Goal: Task Accomplishment & Management: Complete application form

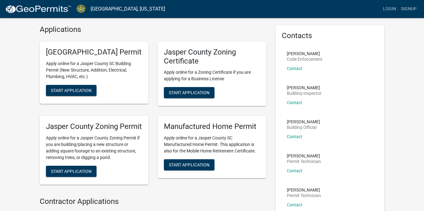
scroll to position [21, 0]
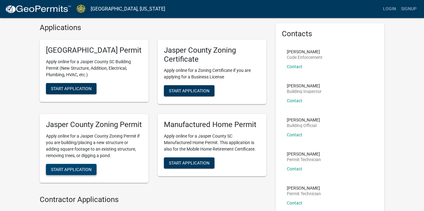
click at [77, 175] on button "Start Application" at bounding box center [71, 169] width 51 height 11
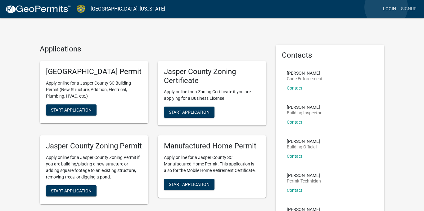
click at [386, 7] on link "Login" at bounding box center [390, 9] width 18 height 12
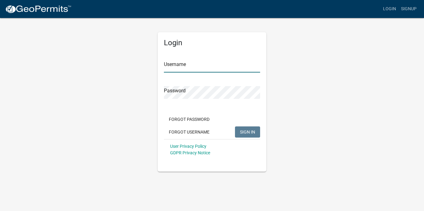
type input "stepbystep05"
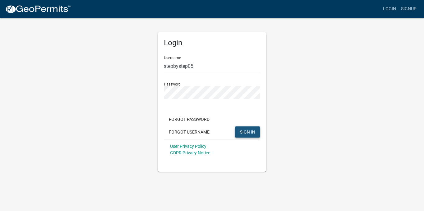
click at [244, 132] on span "SIGN IN" at bounding box center [247, 131] width 15 height 5
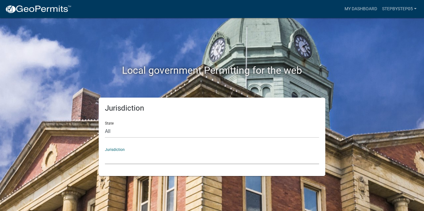
click at [122, 160] on select "[GEOGRAPHIC_DATA], [US_STATE] [GEOGRAPHIC_DATA], [US_STATE][PERSON_NAME][GEOGRA…" at bounding box center [212, 158] width 214 height 13
click at [89, 123] on div "Jurisdiction State All [US_STATE] [US_STATE] [US_STATE] [US_STATE] [US_STATE] […" at bounding box center [212, 137] width 354 height 79
click at [110, 129] on select "All [US_STATE] [US_STATE] [US_STATE] [US_STATE] [US_STATE] [US_STATE] [US_STATE…" at bounding box center [212, 131] width 214 height 13
select select "[US_STATE]"
click at [105, 125] on select "All [US_STATE] [US_STATE] [US_STATE] [US_STATE] [US_STATE] [US_STATE] [US_STATE…" at bounding box center [212, 131] width 214 height 13
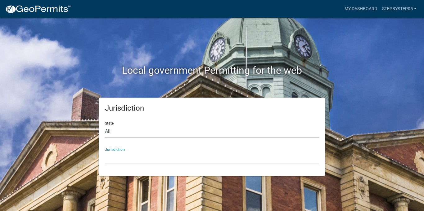
drag, startPoint x: 126, startPoint y: 159, endPoint x: 123, endPoint y: 158, distance: 3.6
click at [125, 158] on select "[GEOGRAPHIC_DATA], [US_STATE] [GEOGRAPHIC_DATA], [US_STATE]" at bounding box center [212, 158] width 214 height 13
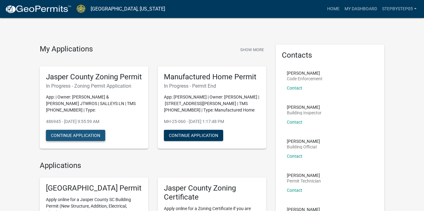
drag, startPoint x: 87, startPoint y: 140, endPoint x: 90, endPoint y: 141, distance: 3.2
click at [88, 140] on button "Continue Application" at bounding box center [75, 135] width 59 height 11
click at [100, 141] on button "Continue Application" at bounding box center [75, 135] width 59 height 11
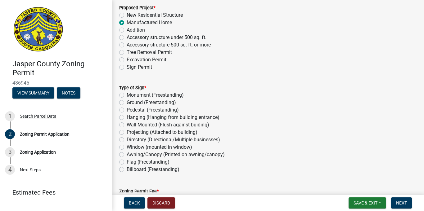
scroll to position [819, 0]
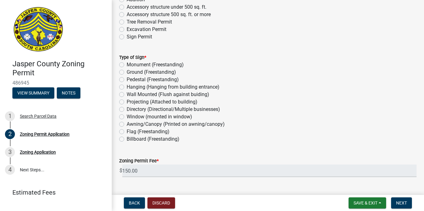
click at [146, 59] on span "*" at bounding box center [145, 57] width 2 height 5
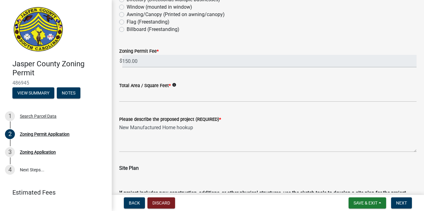
scroll to position [936, 0]
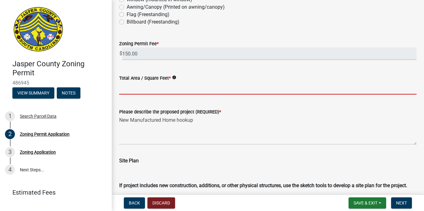
click at [147, 88] on input "Total Area / Square Feet *" at bounding box center [267, 88] width 297 height 13
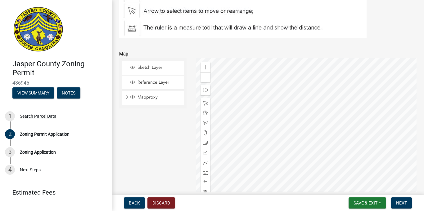
scroll to position [1181, 0]
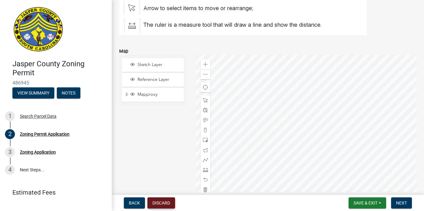
type input "1736"
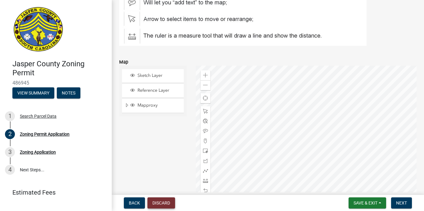
scroll to position [1192, 0]
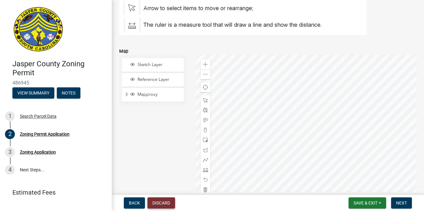
click at [171, 204] on button "Discard" at bounding box center [161, 203] width 28 height 11
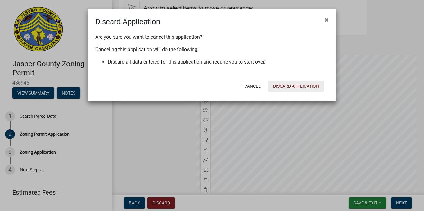
click at [298, 84] on button "Discard Application" at bounding box center [296, 86] width 56 height 11
